Goal: Navigation & Orientation: Find specific page/section

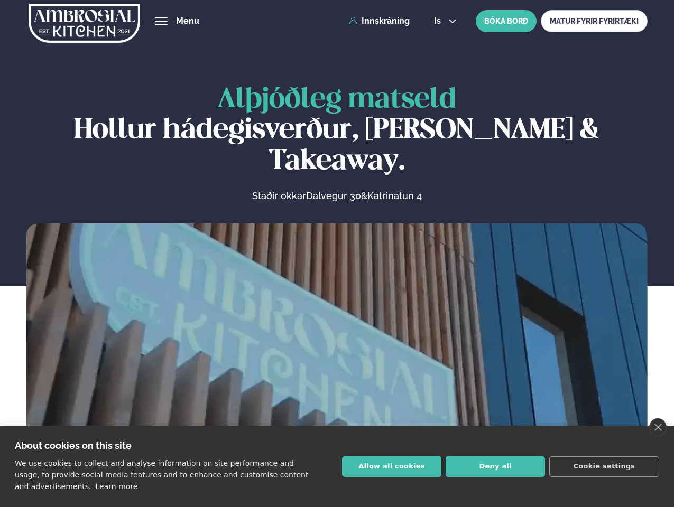
click at [657, 427] on link "close" at bounding box center [657, 427] width 17 height 18
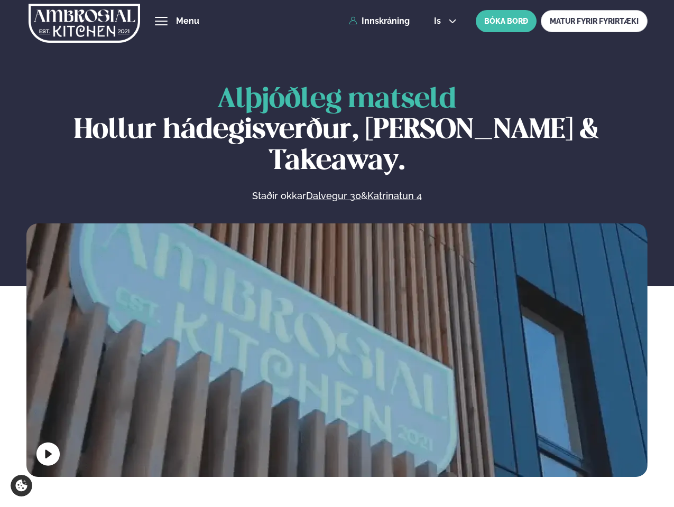
click at [161, 21] on span "hamburger" at bounding box center [161, 21] width 10 height 10
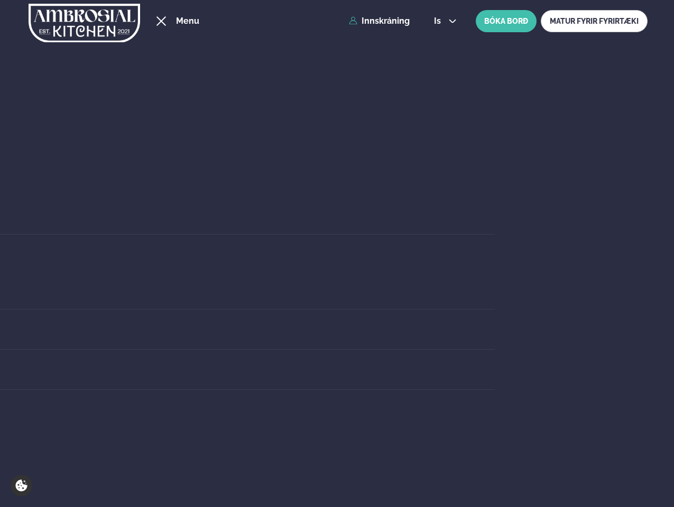
click at [444, 21] on span "is" at bounding box center [439, 21] width 10 height 8
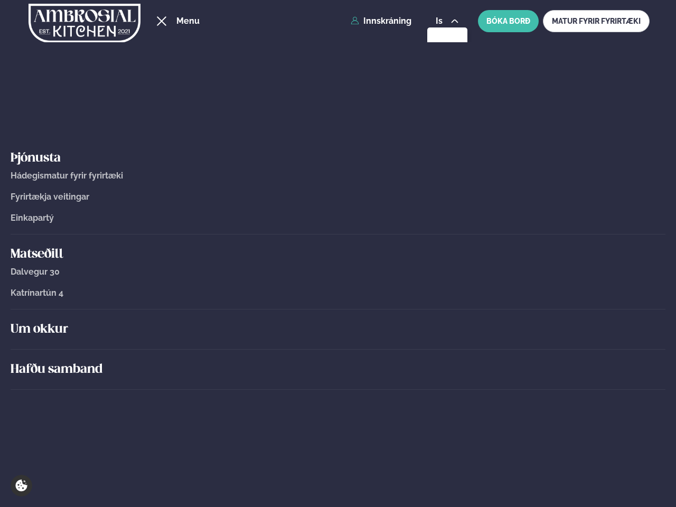
click at [337, 348] on div "Um okkur" at bounding box center [338, 330] width 655 height 40
